Goal: Contribute content: Contribute content

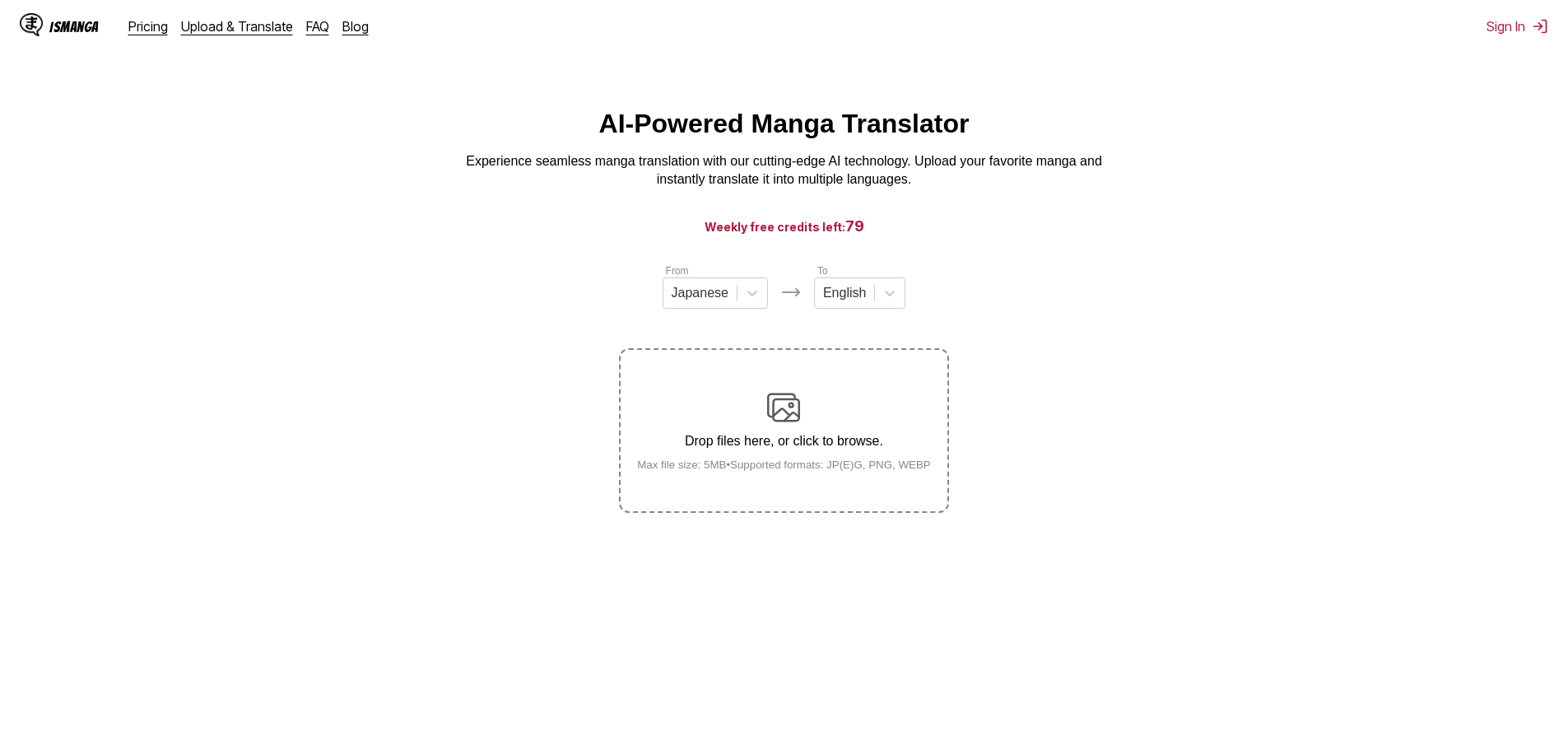
click at [653, 410] on div "Drop files here, or click to browse. Max file size: 5MB • Supported formats: JP…" at bounding box center [784, 431] width 320 height 80
click at [0, 0] on input "Drop files here, or click to browse. Max file size: 5MB • Supported formats: JP…" at bounding box center [0, 0] width 0 height 0
click at [796, 447] on p "Drop files here, or click to browse." at bounding box center [784, 441] width 320 height 14
click at [0, 0] on input "Drop files here, or click to browse. Max file size: 5MB • Supported formats: JP…" at bounding box center [0, 0] width 0 height 0
click at [651, 398] on div "Drop files here, or click to browse. Max file size: 5MB • Supported formats: JP…" at bounding box center [784, 431] width 320 height 80
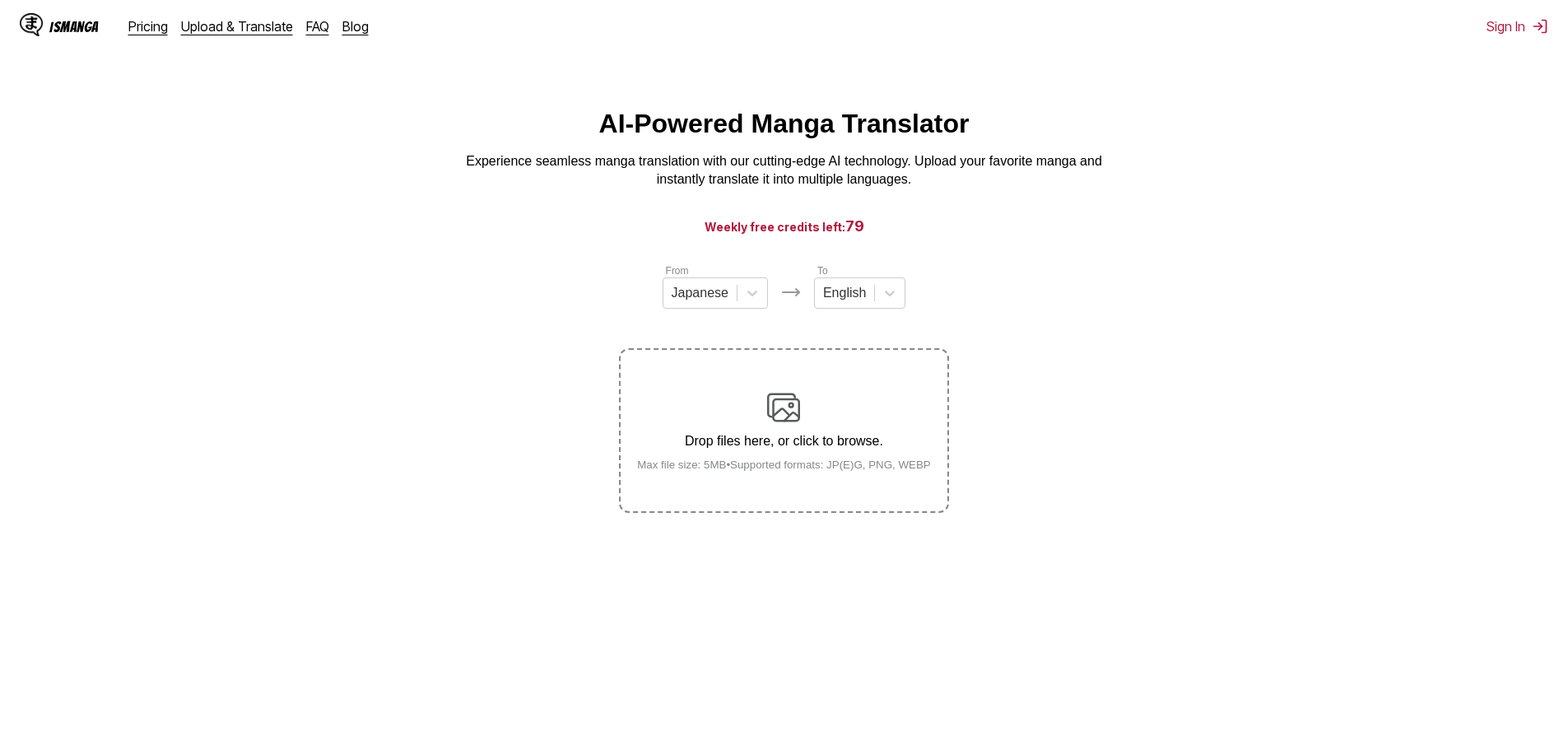
click at [0, 0] on input "Drop files here, or click to browse. Max file size: 5MB • Supported formats: JP…" at bounding box center [0, 0] width 0 height 0
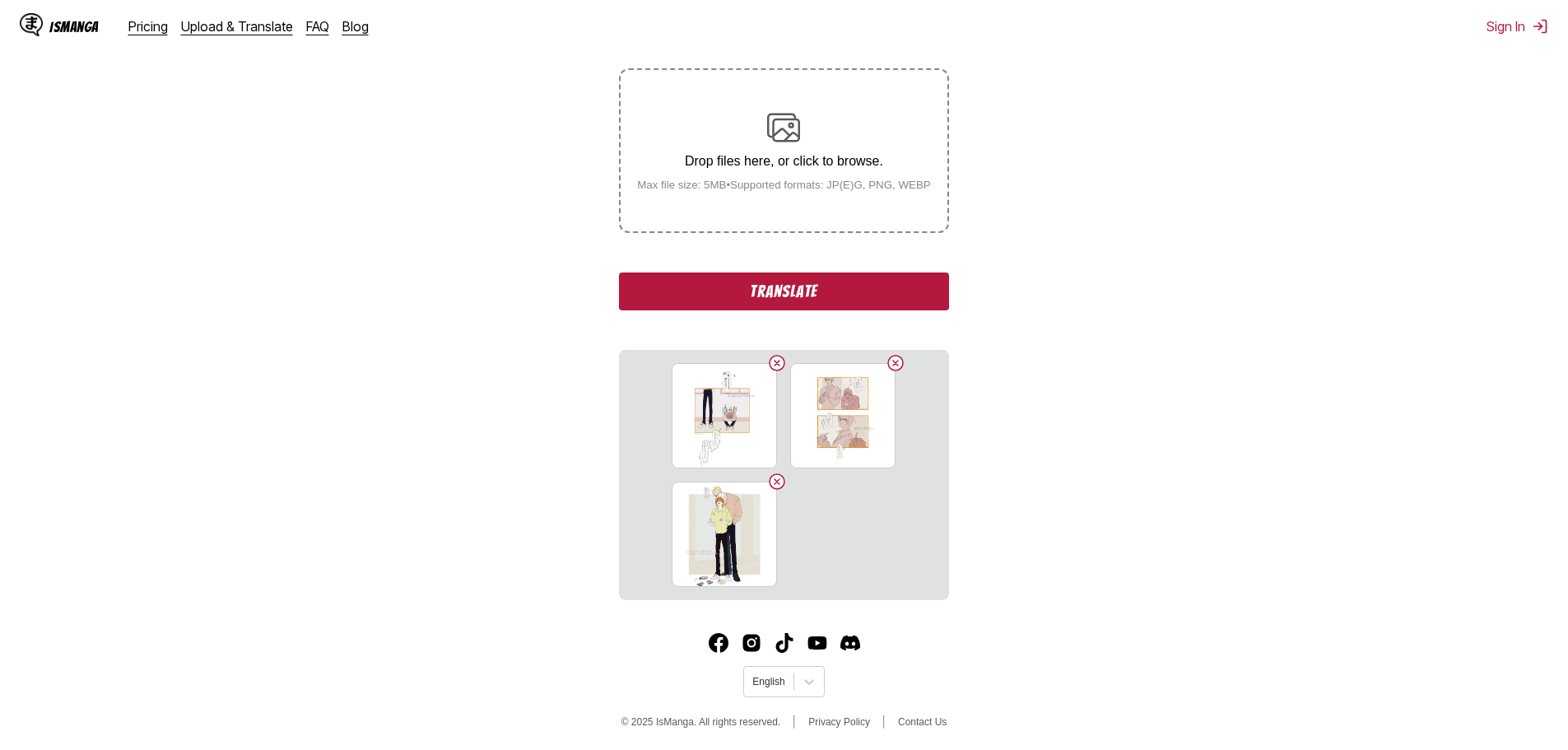
click at [784, 296] on button "Translate" at bounding box center [784, 291] width 330 height 38
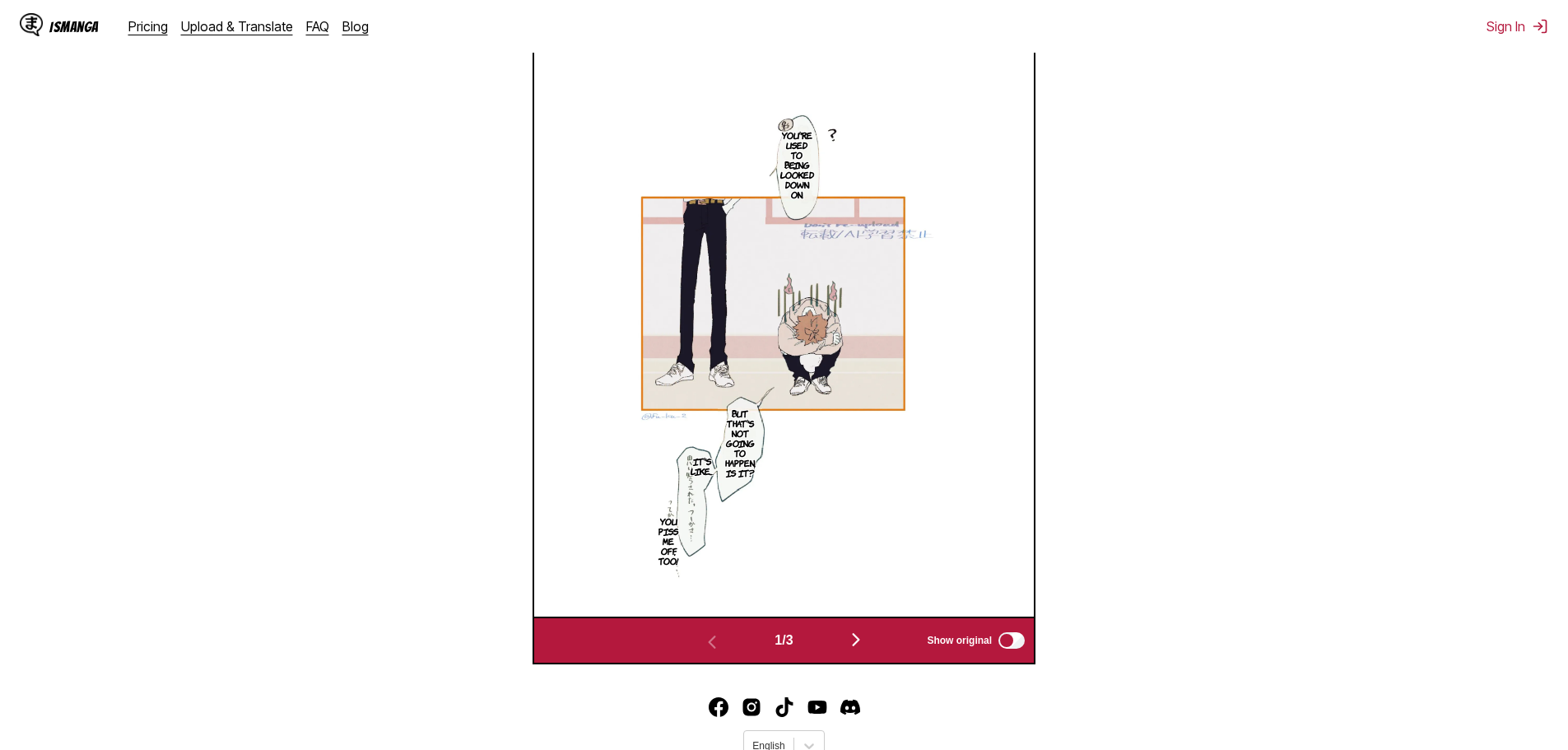
scroll to position [465, 0]
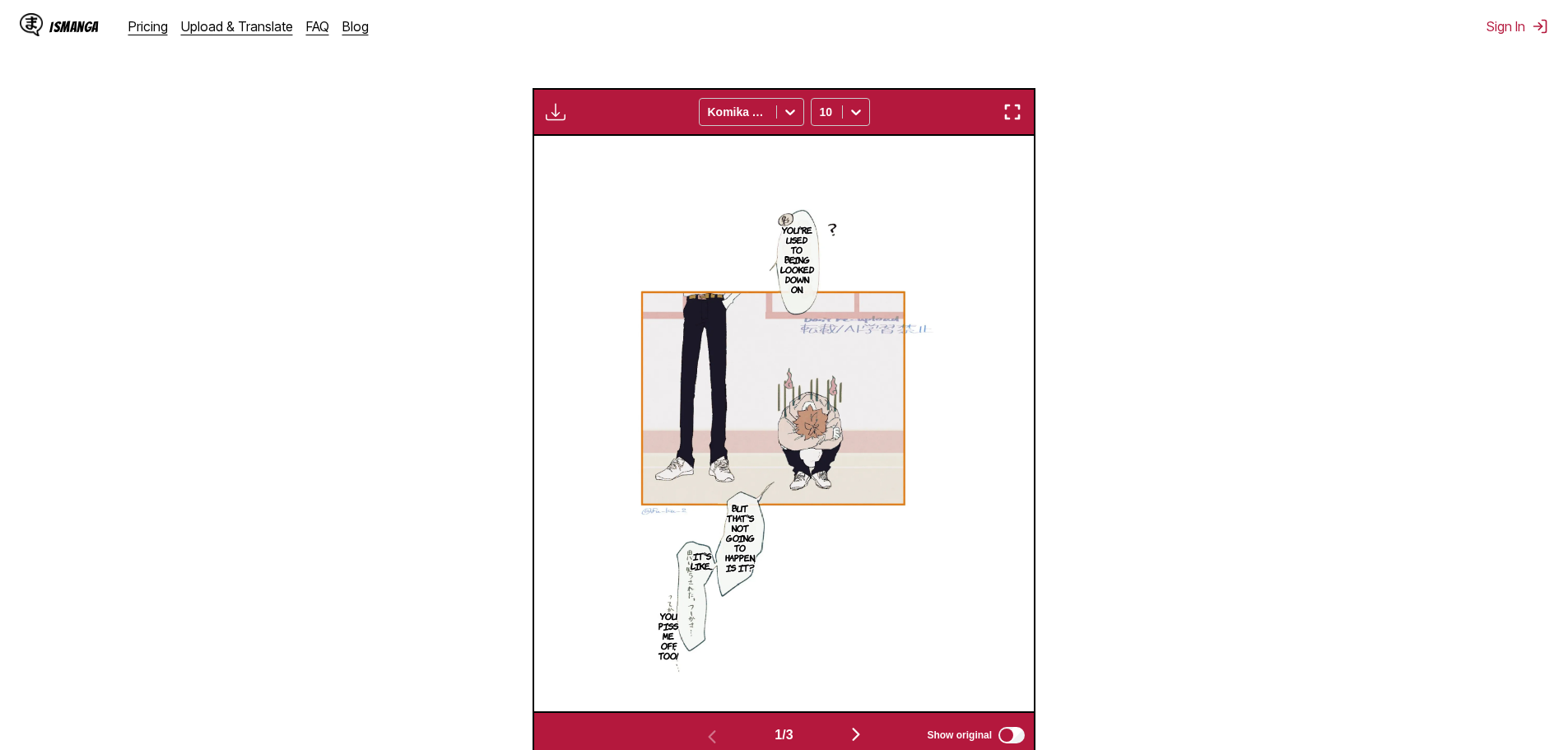
click at [860, 735] on img "button" at bounding box center [855, 734] width 20 height 20
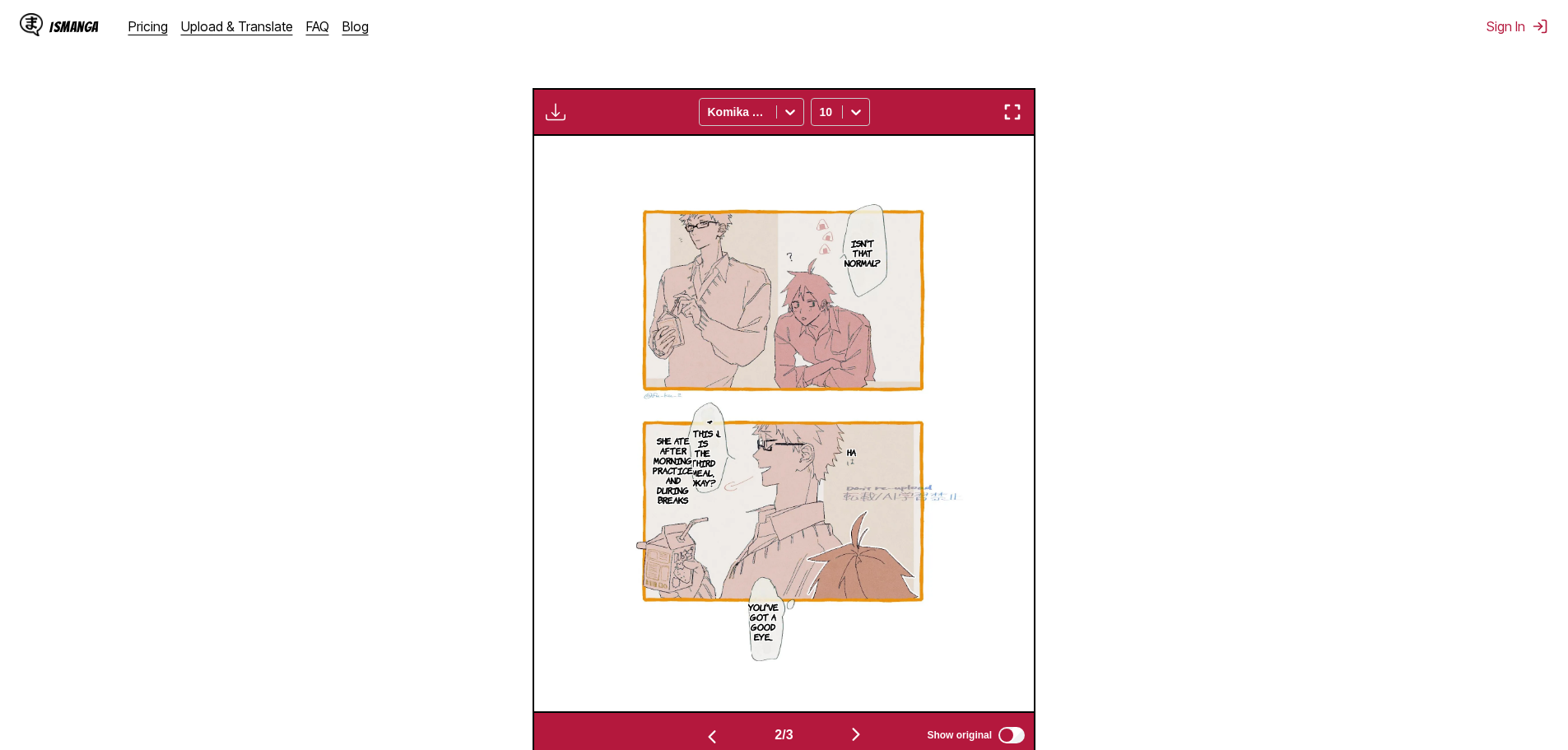
click at [860, 735] on img "button" at bounding box center [855, 734] width 20 height 20
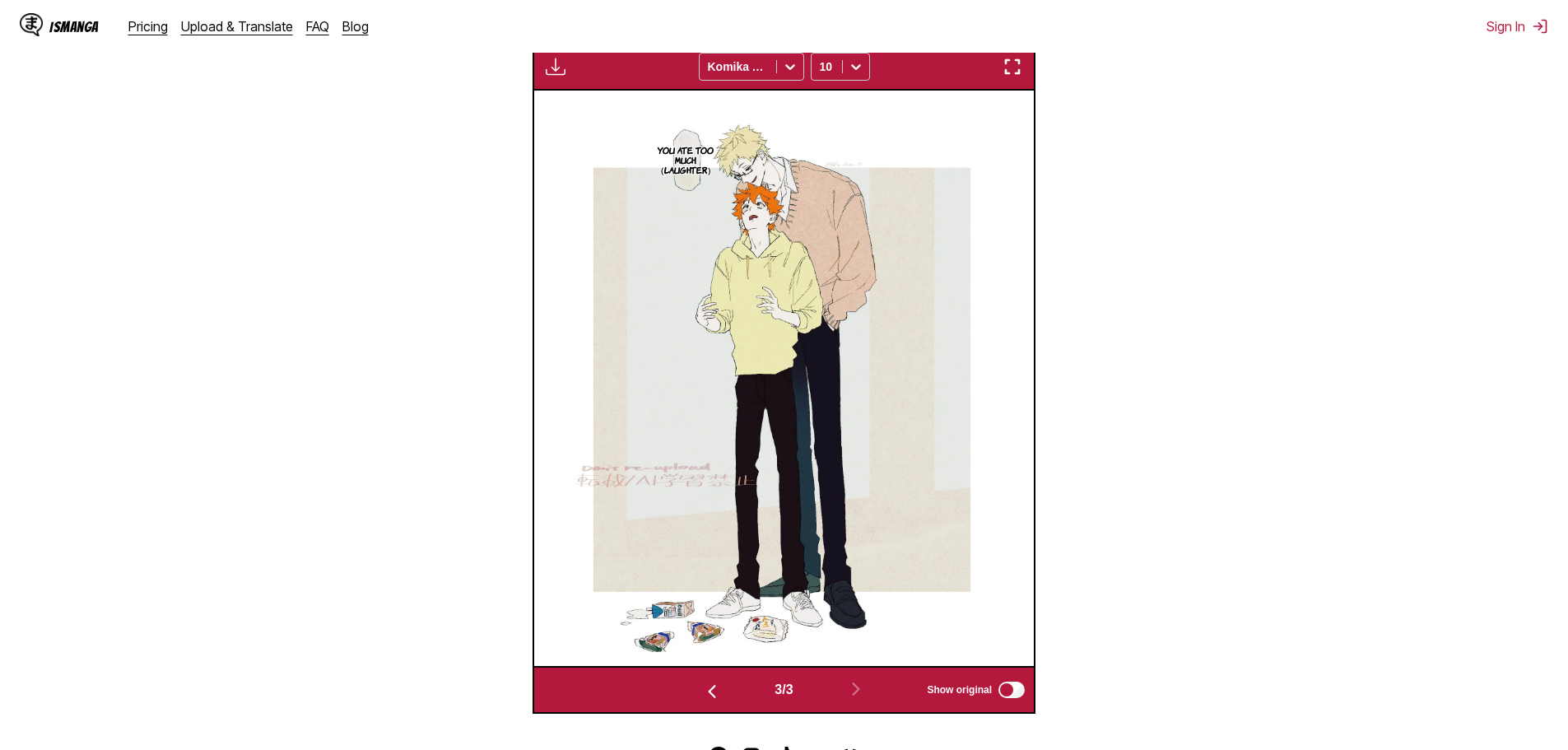
scroll to position [546, 0]
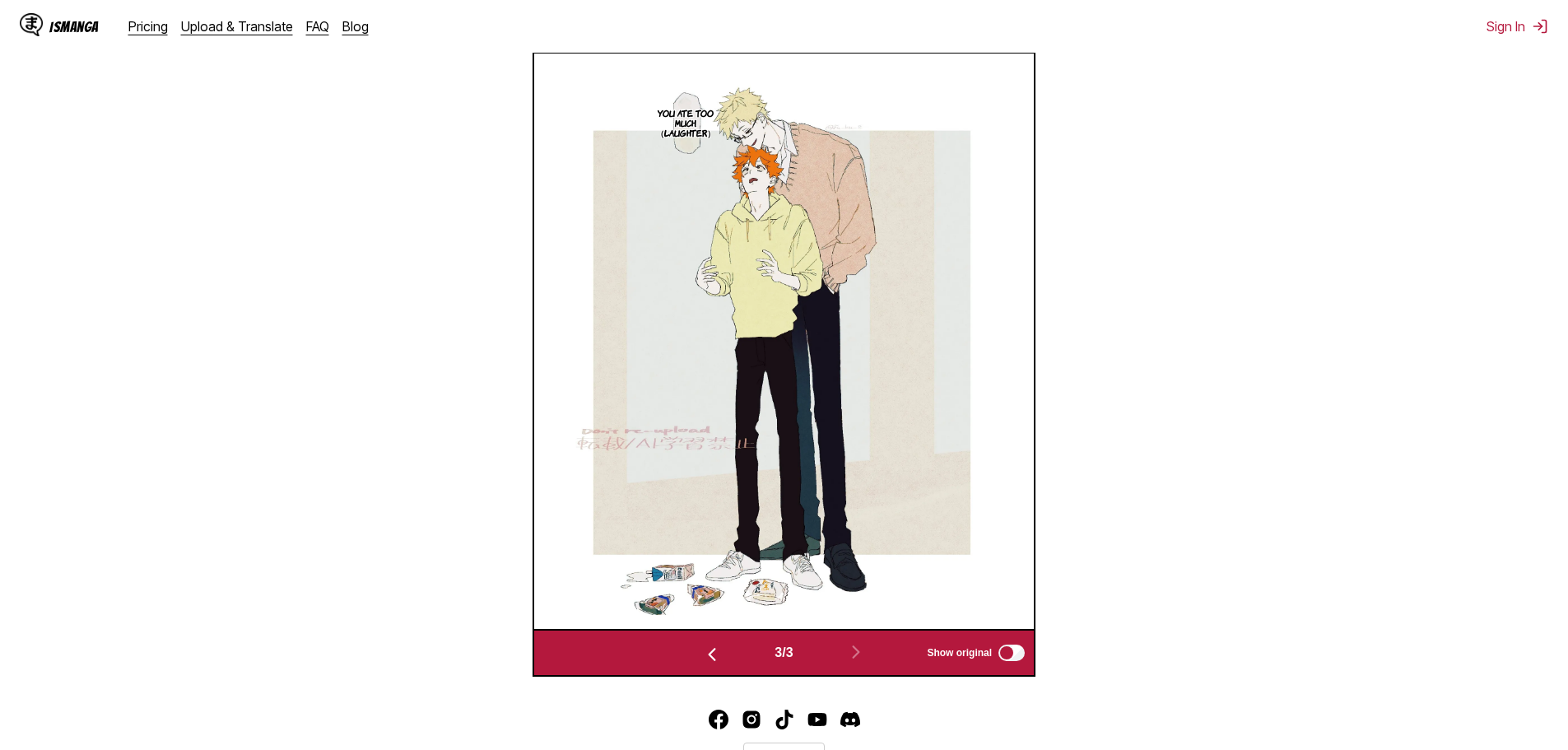
click at [713, 656] on img "button" at bounding box center [712, 654] width 20 height 20
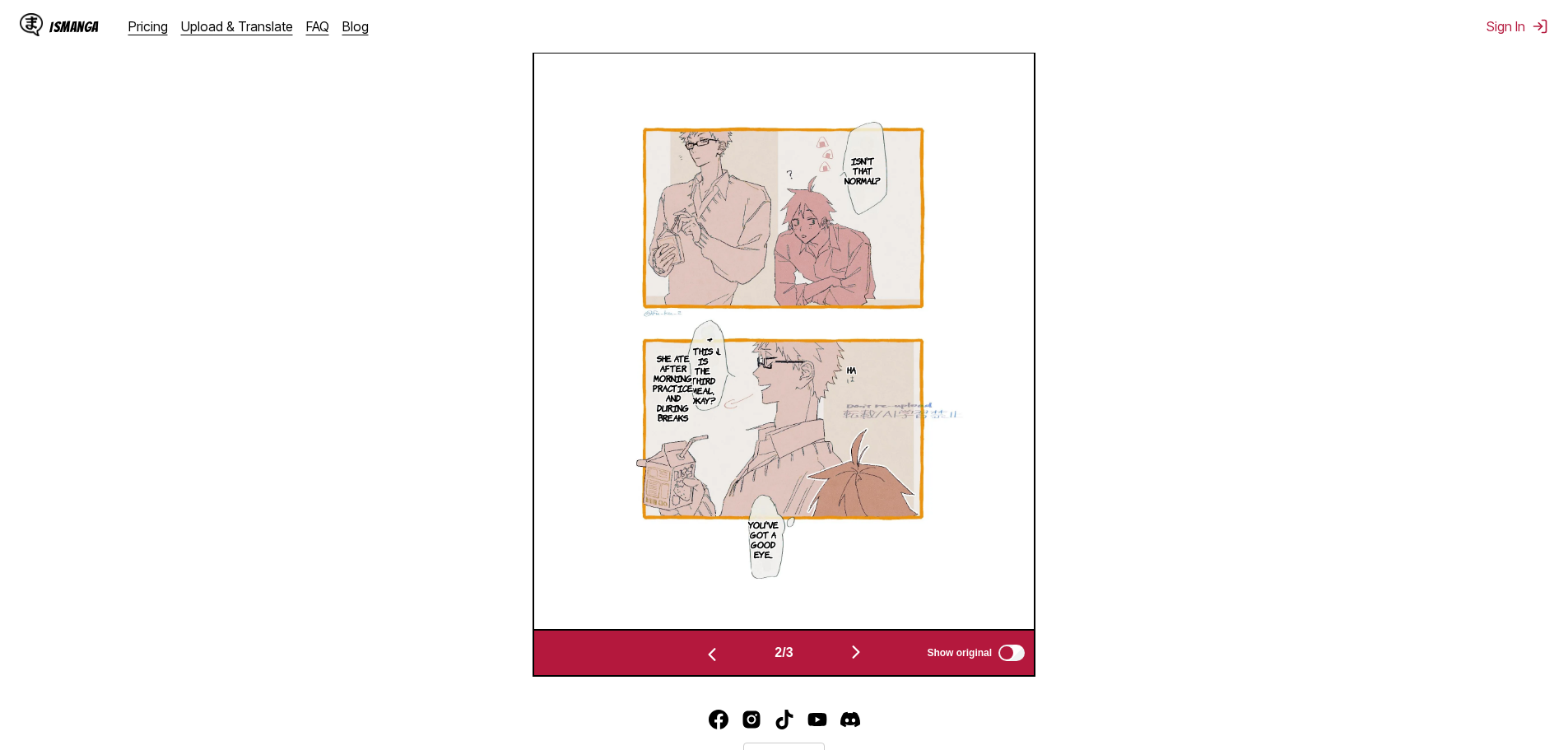
click at [839, 656] on button "button" at bounding box center [856, 653] width 99 height 24
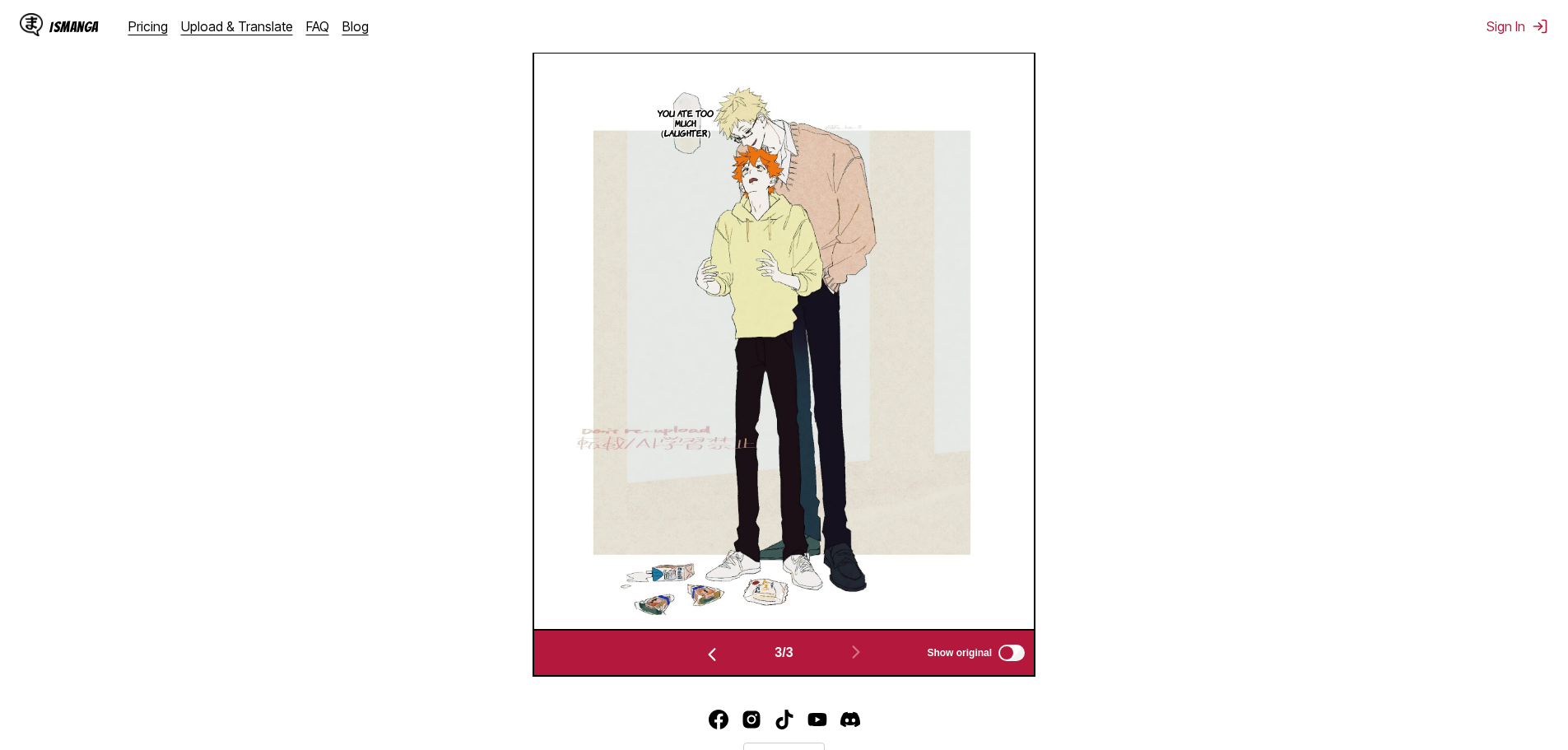
click at [709, 660] on img "button" at bounding box center [712, 654] width 20 height 20
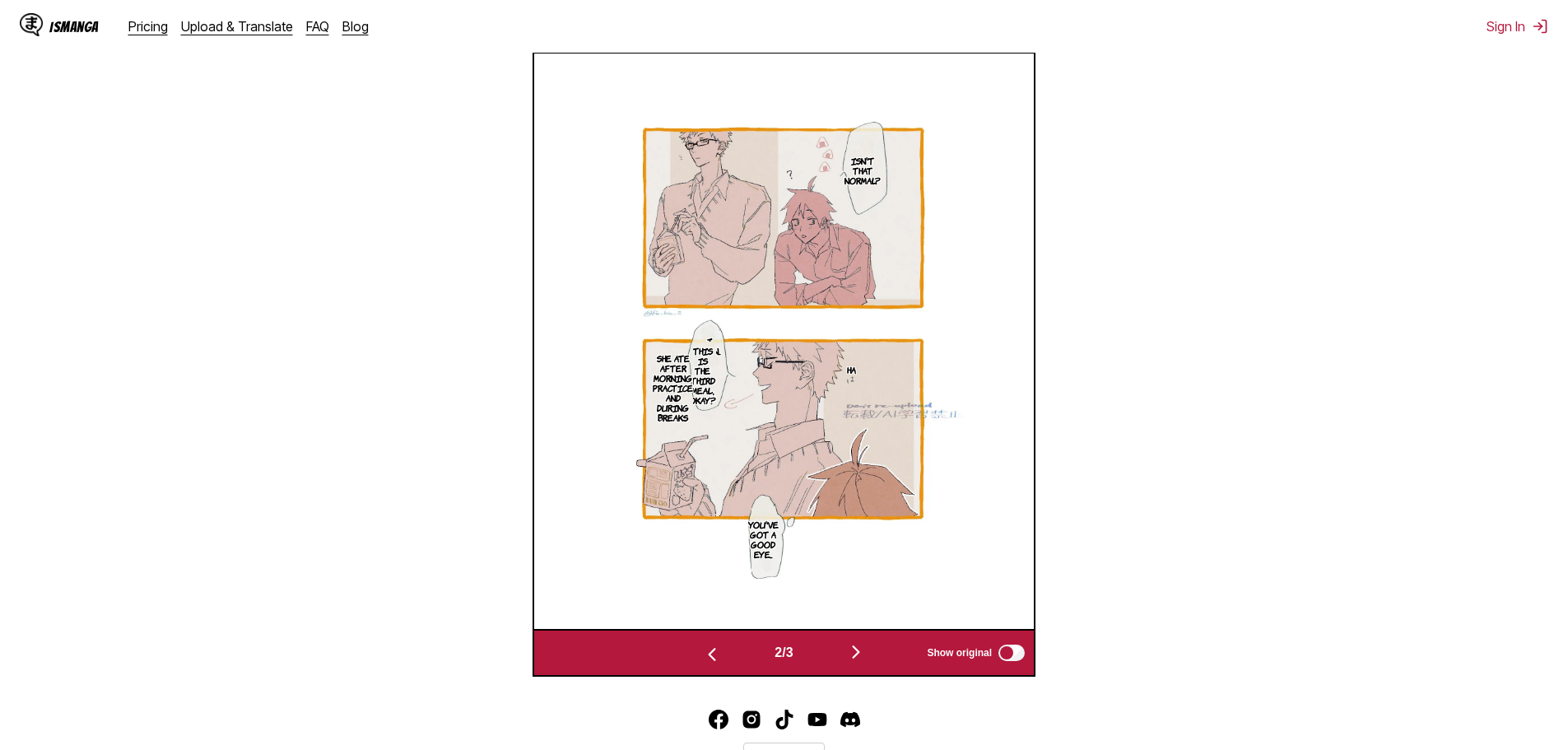
click at [709, 660] on img "button" at bounding box center [712, 654] width 20 height 20
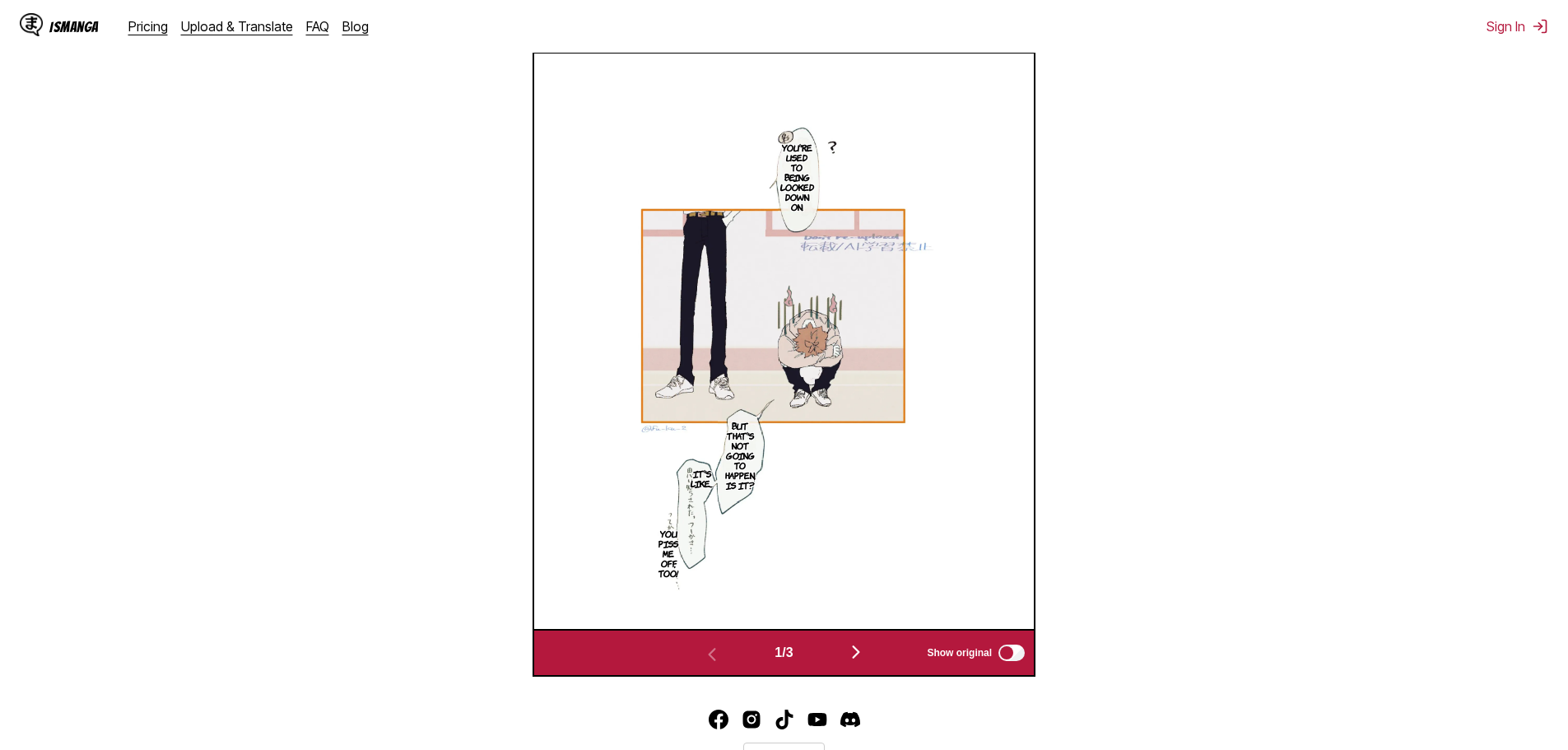
click at [849, 663] on button "button" at bounding box center [856, 653] width 99 height 24
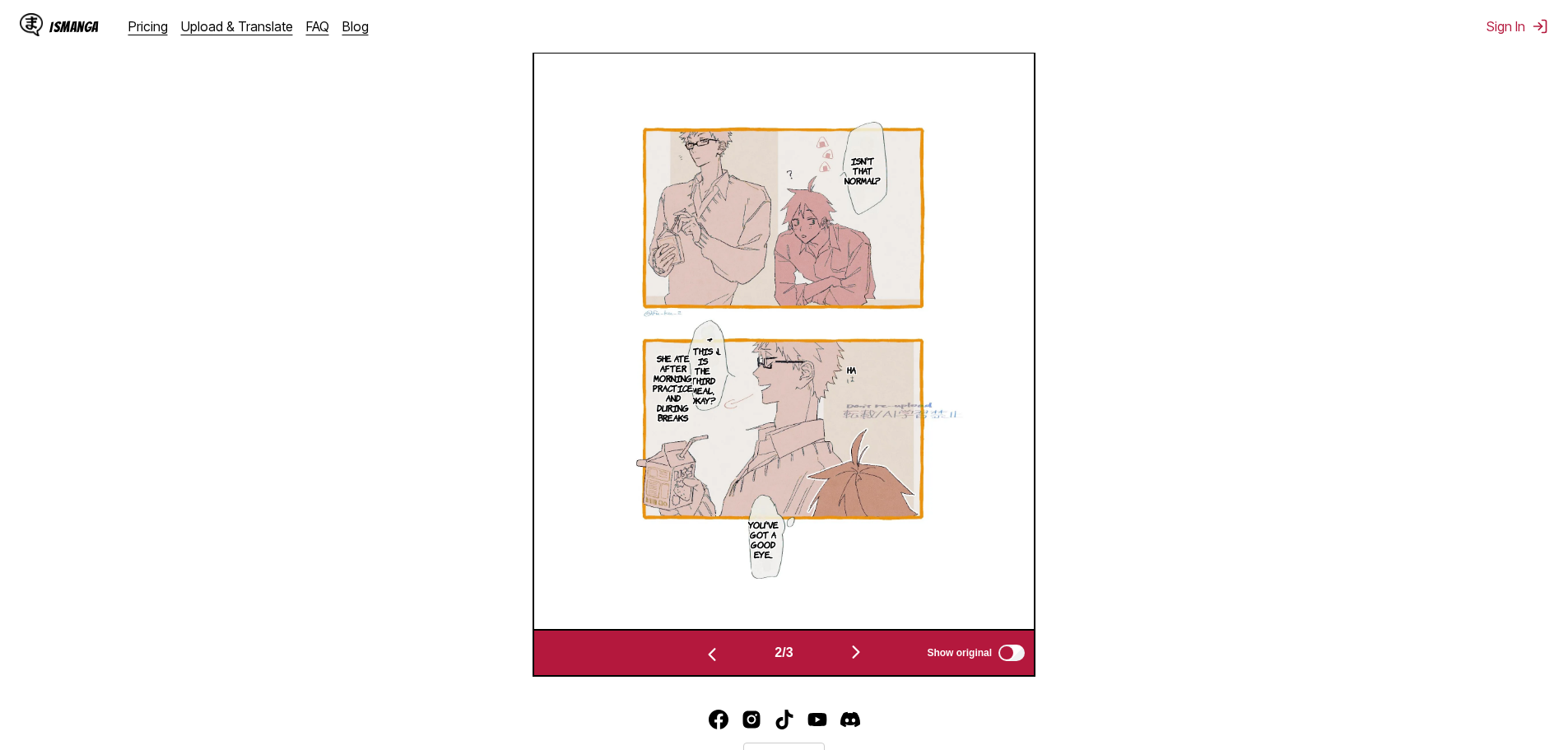
click at [849, 663] on button "button" at bounding box center [856, 653] width 99 height 24
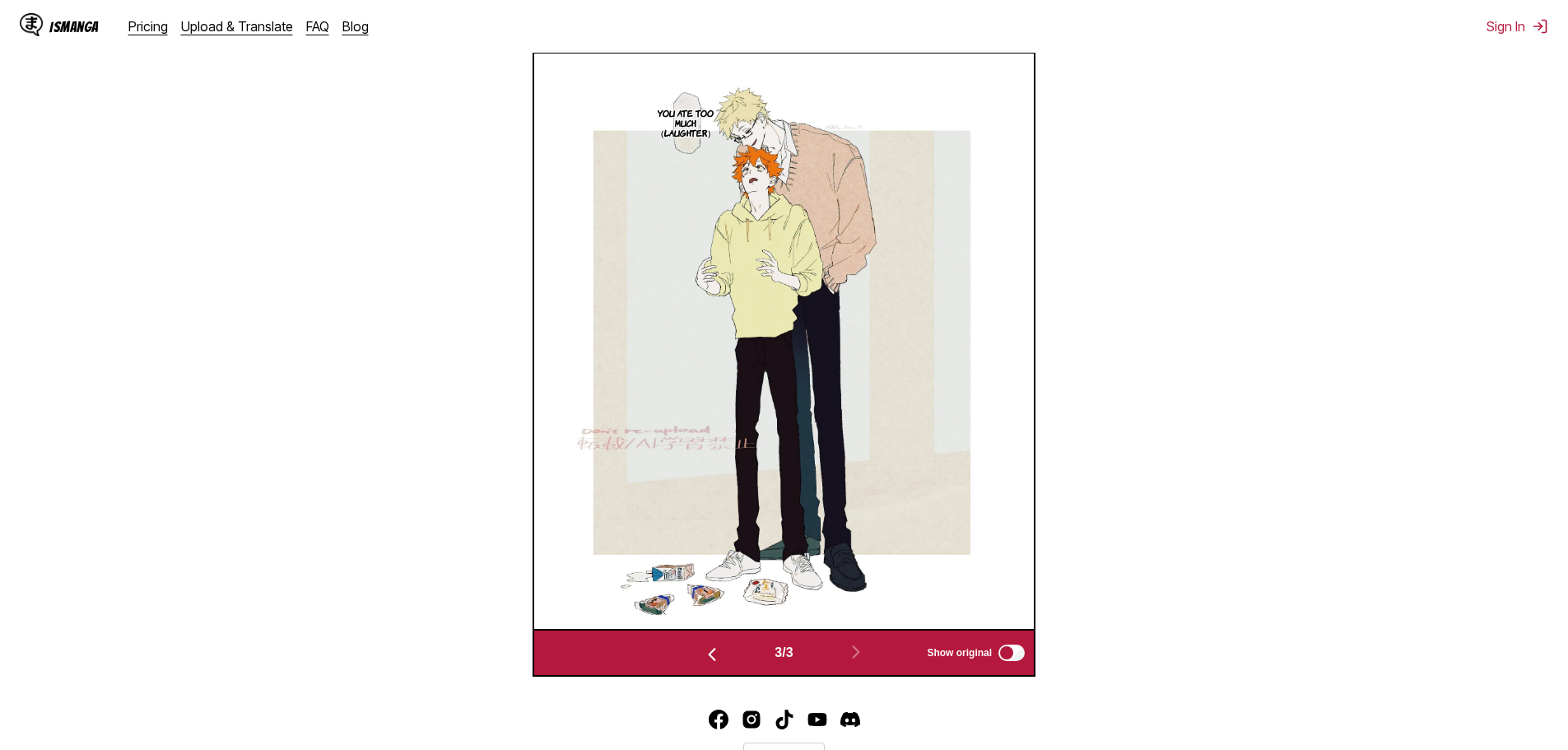
click at [713, 651] on img "button" at bounding box center [712, 654] width 20 height 20
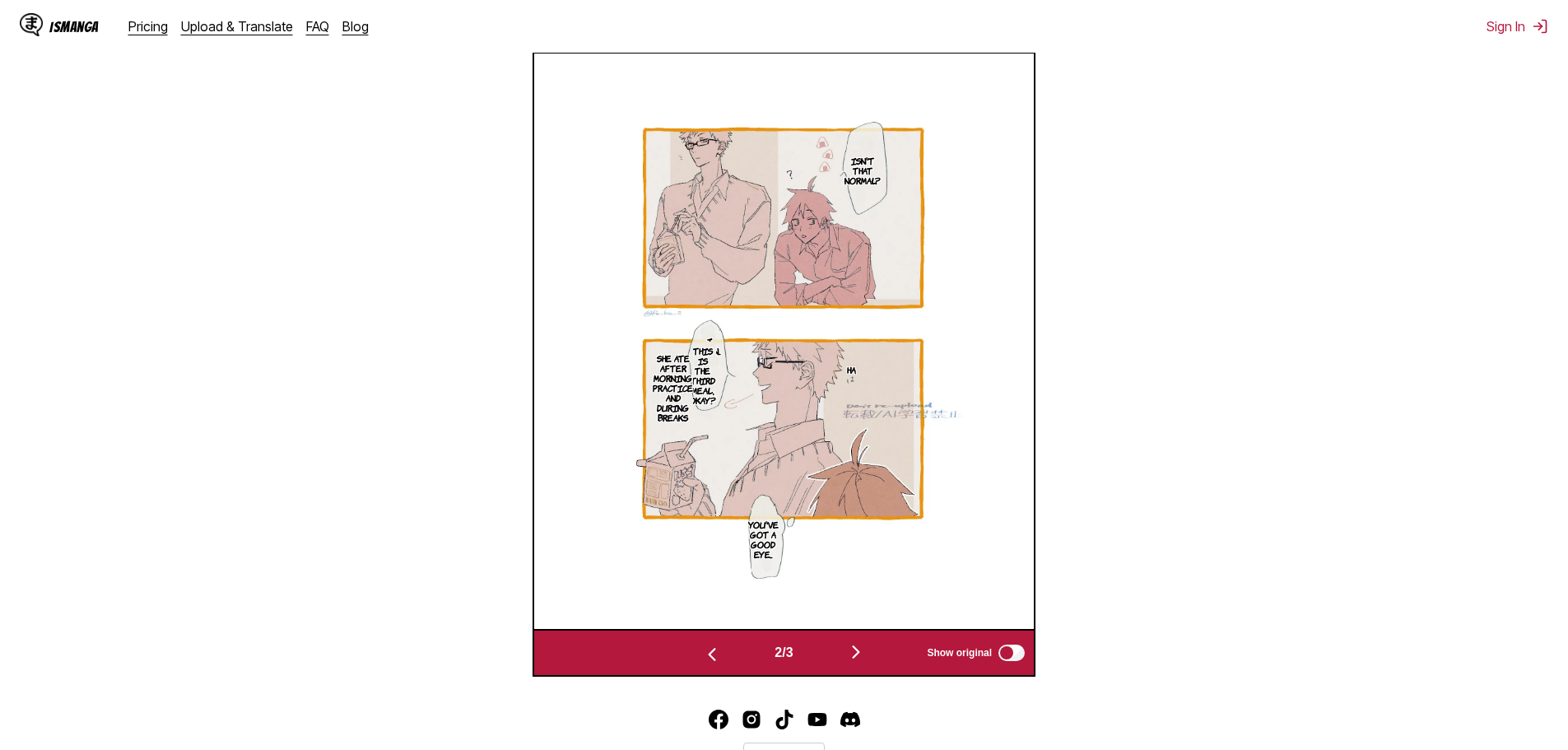
click at [866, 648] on img "button" at bounding box center [855, 651] width 20 height 20
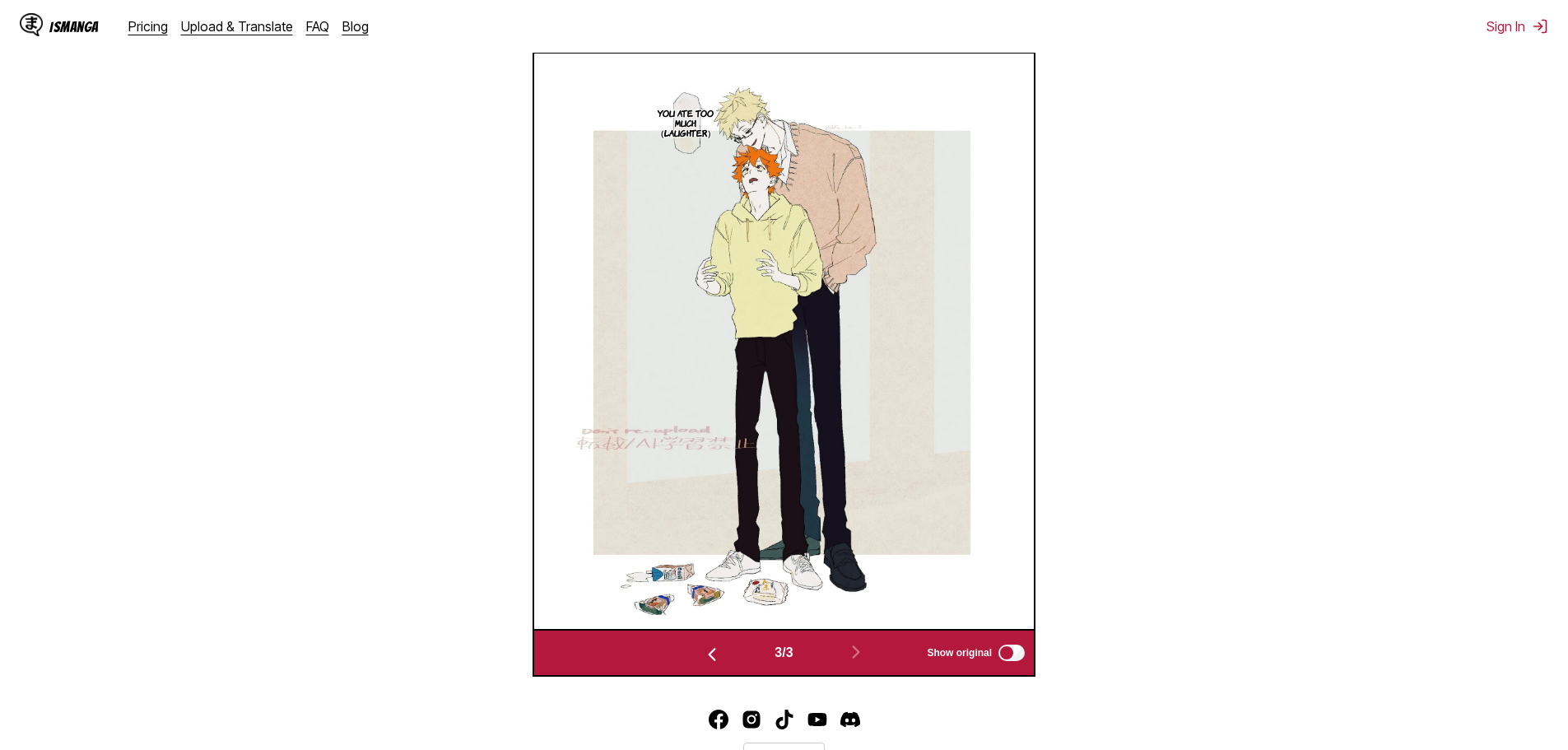
click at [704, 653] on img "button" at bounding box center [712, 654] width 20 height 20
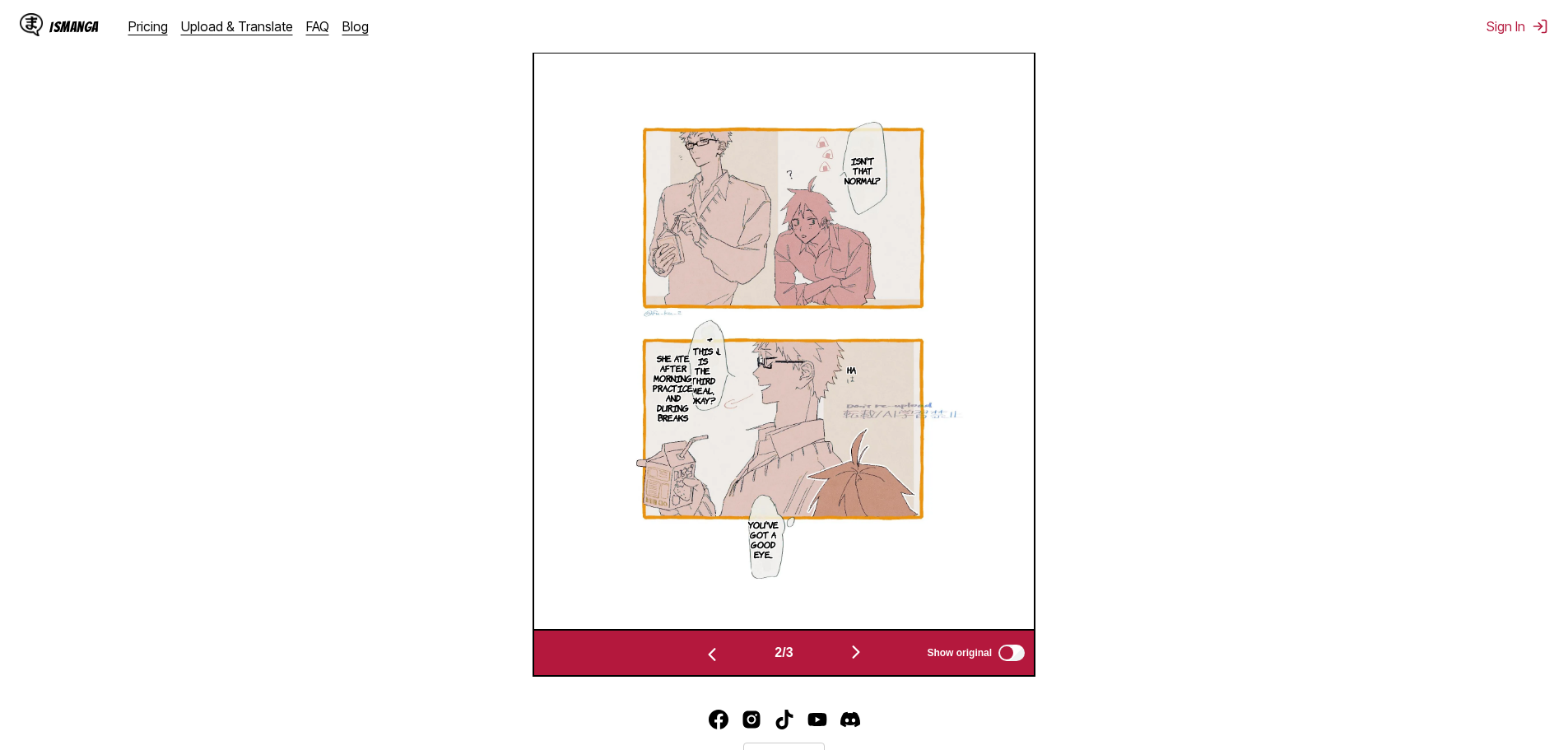
click at [708, 657] on img "button" at bounding box center [712, 654] width 20 height 20
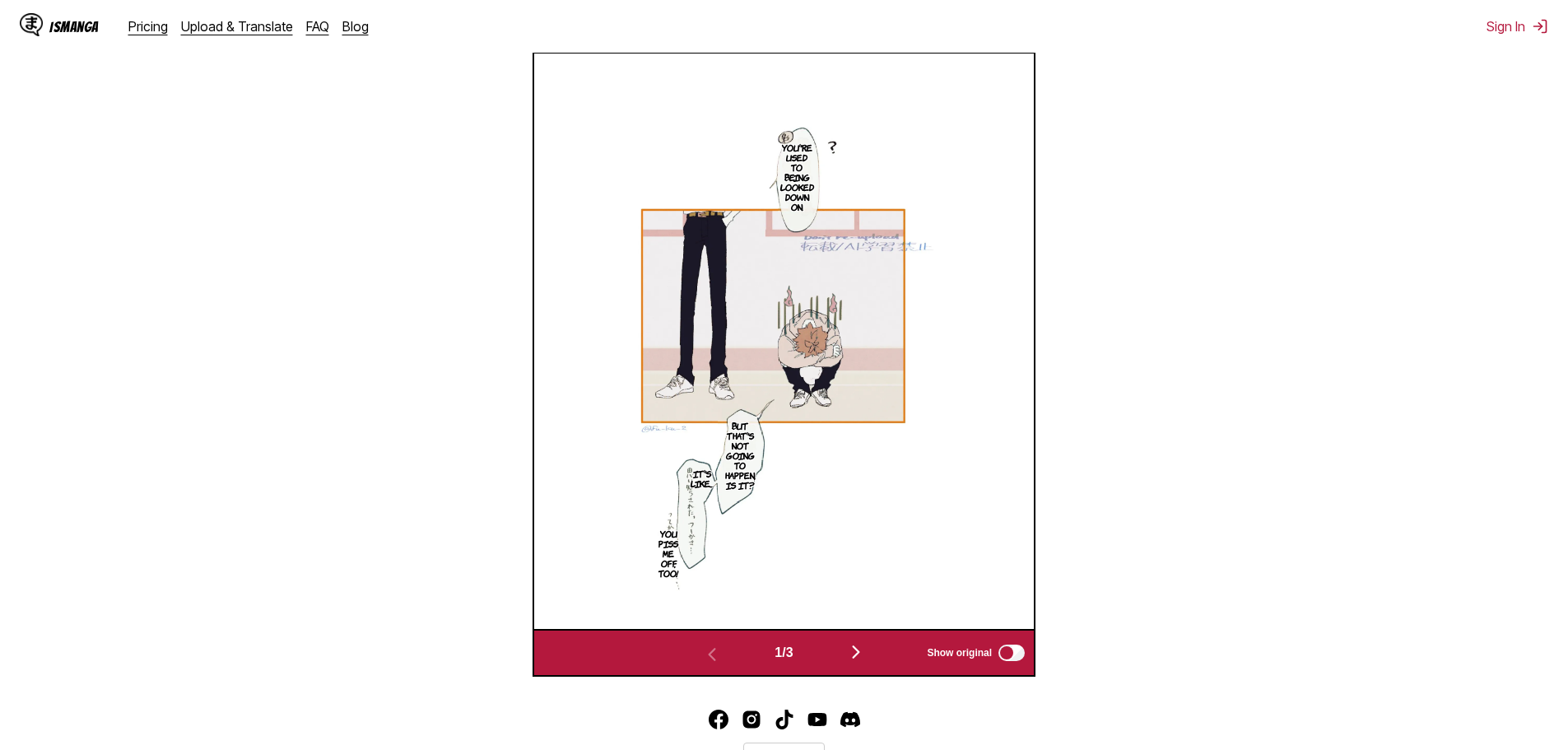
click at [860, 653] on img "button" at bounding box center [855, 651] width 20 height 20
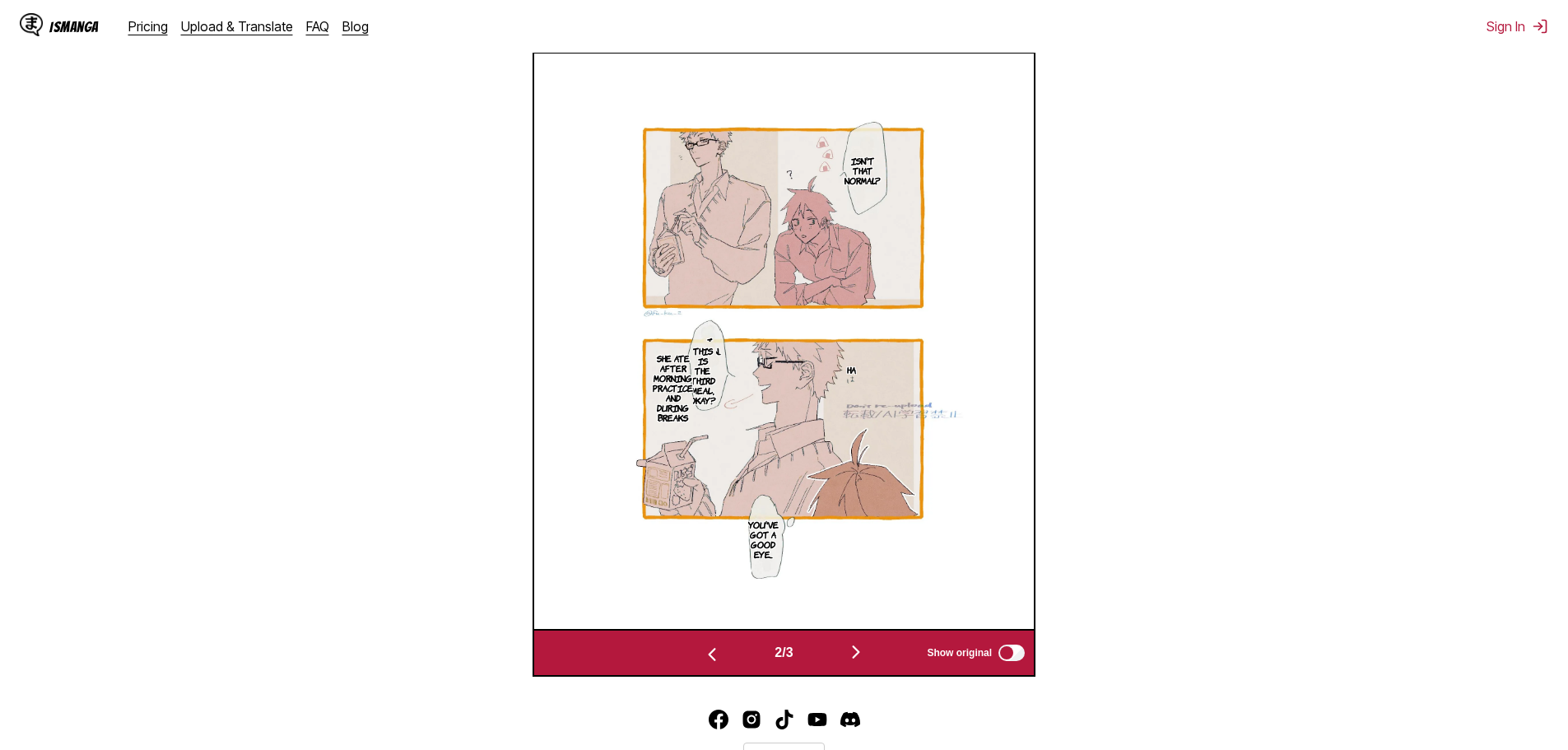
click at [859, 653] on img "button" at bounding box center [855, 651] width 20 height 20
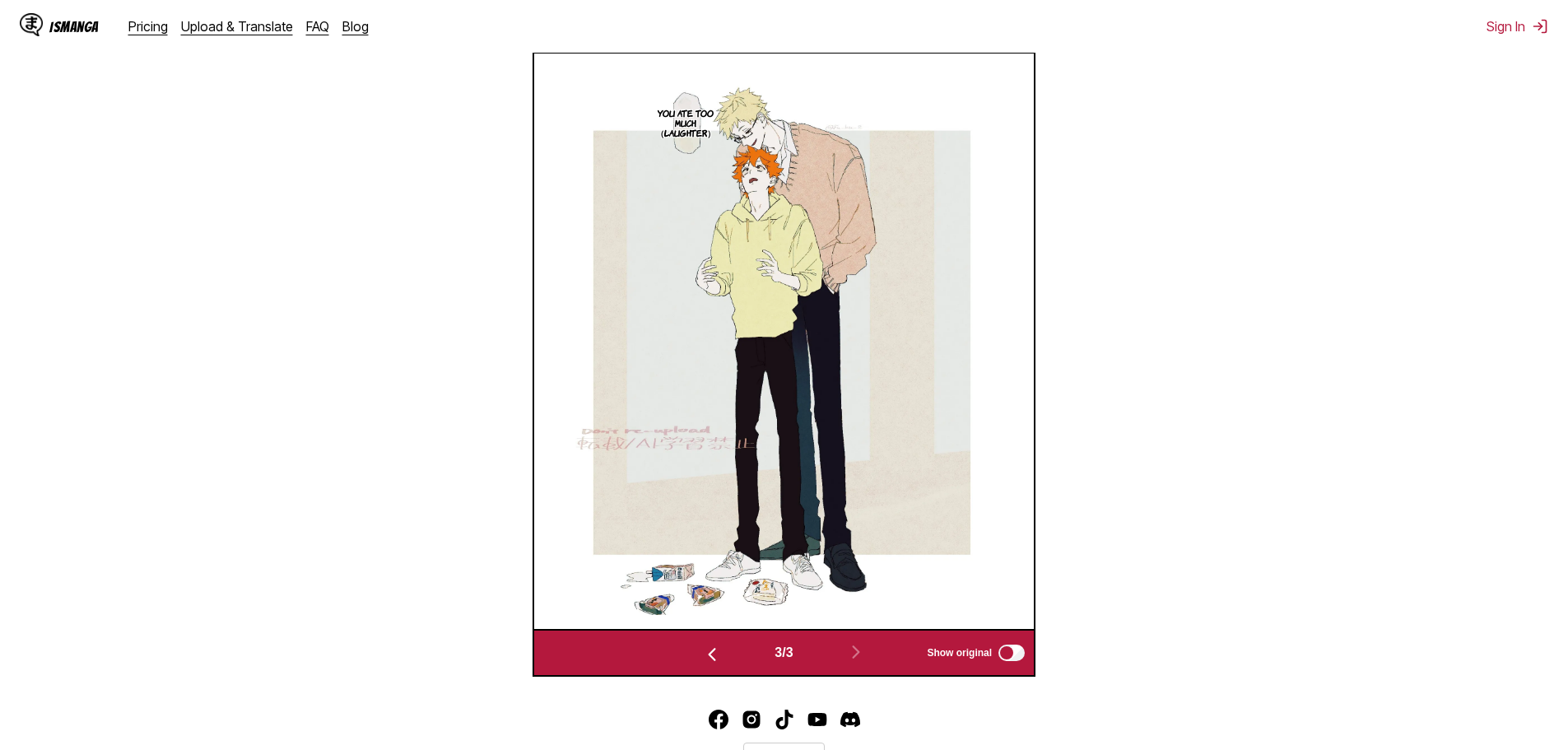
click at [706, 648] on img "button" at bounding box center [712, 654] width 20 height 20
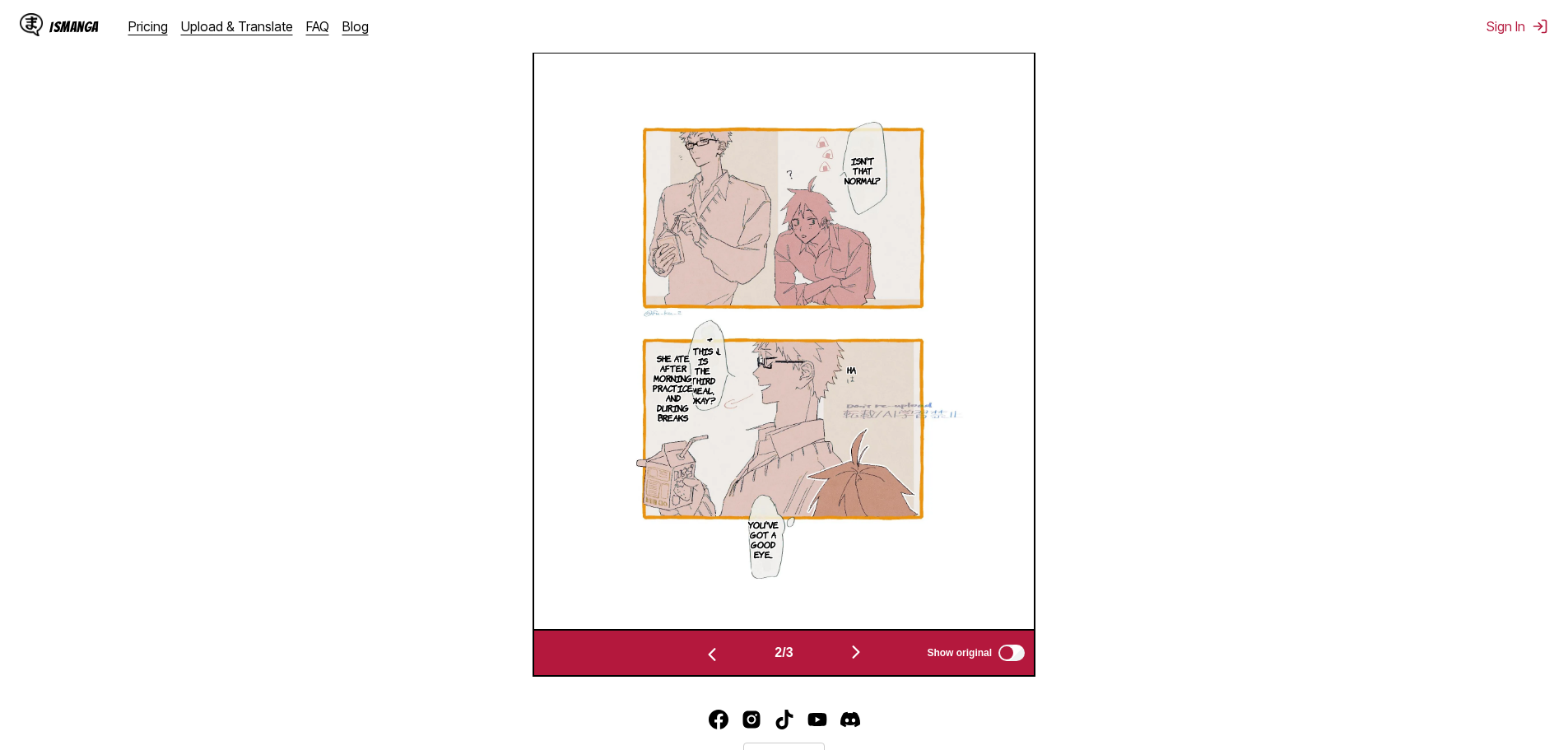
click at [705, 648] on img "button" at bounding box center [712, 654] width 20 height 20
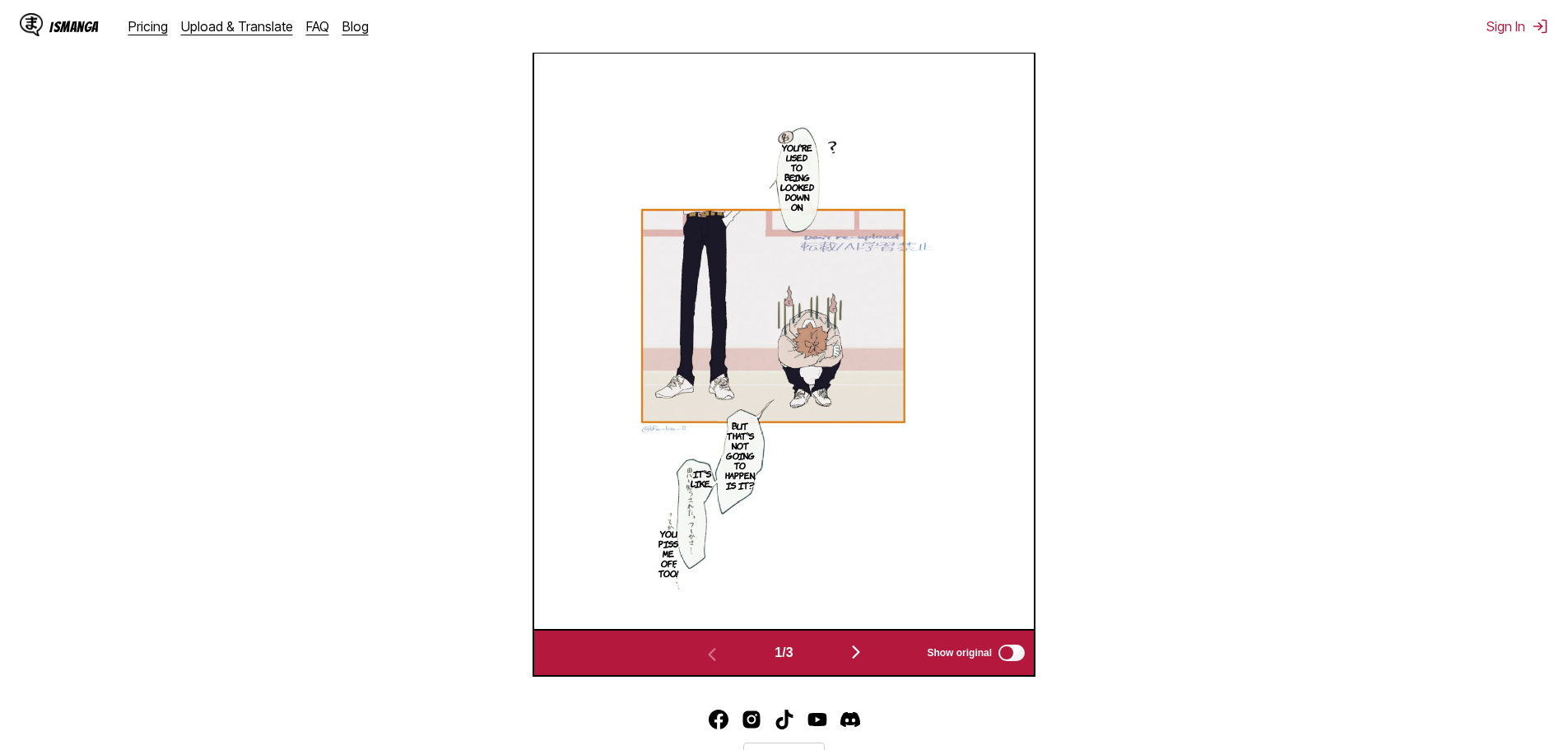
click at [852, 651] on img "button" at bounding box center [855, 651] width 20 height 20
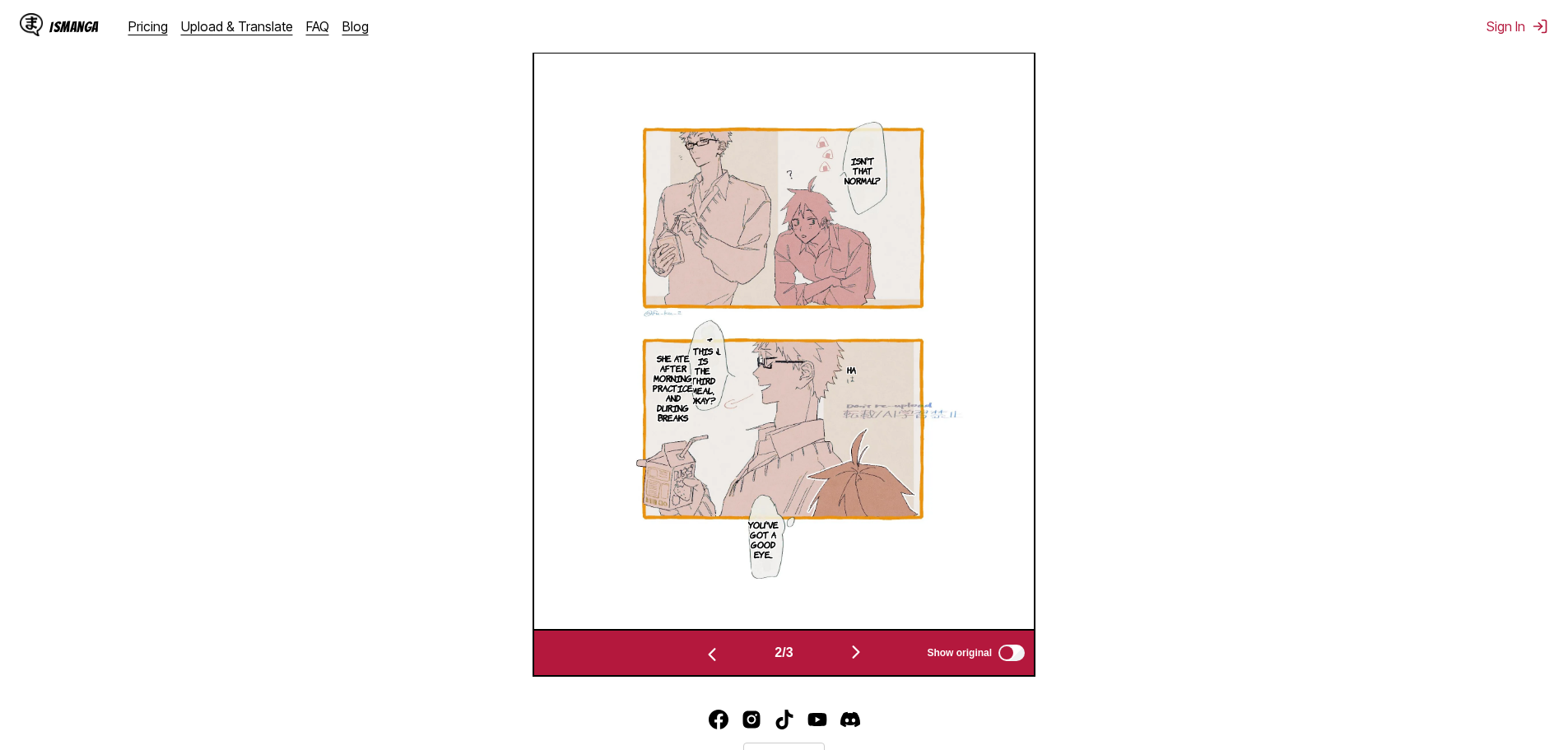
click at [852, 651] on img "button" at bounding box center [855, 651] width 20 height 20
